Goal: Information Seeking & Learning: Learn about a topic

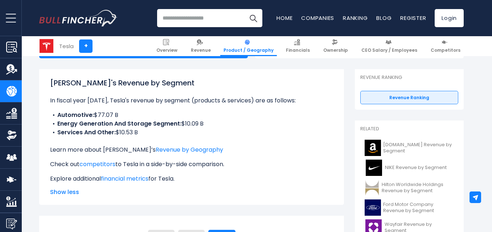
click at [276, 107] on div "[PERSON_NAME]'s Revenue by Segment In fiscal year [DATE], Tesla's revenue by se…" at bounding box center [191, 131] width 283 height 106
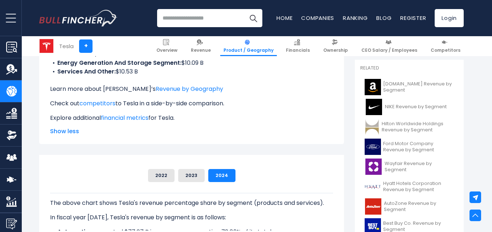
scroll to position [154, 0]
click at [381, 128] on span "Hilton Worldwide Holdings Revenue by Segment" at bounding box center [417, 127] width 72 height 12
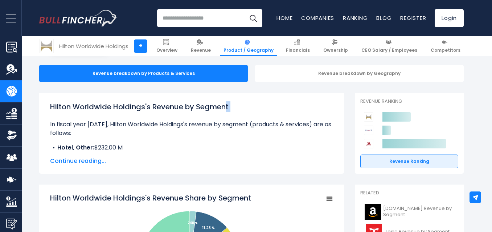
scroll to position [70, 0]
